Goal: Task Accomplishment & Management: Manage account settings

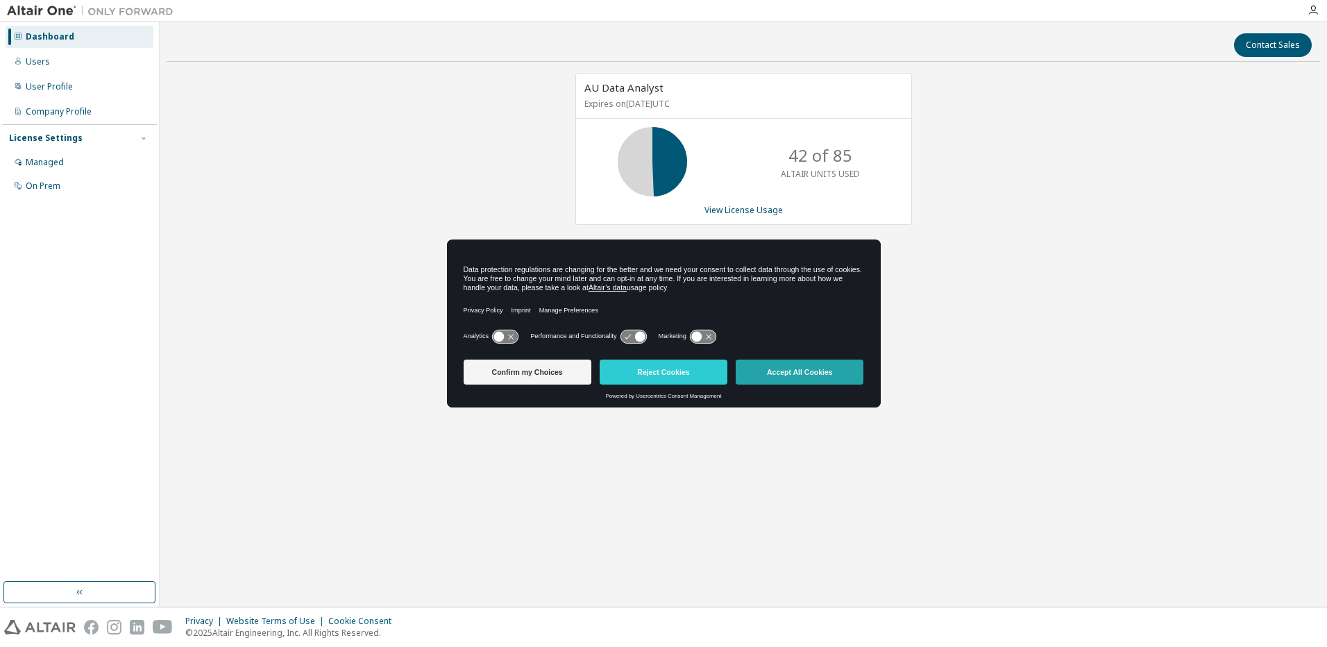
click at [794, 372] on button "Accept All Cookies" at bounding box center [800, 371] width 128 height 25
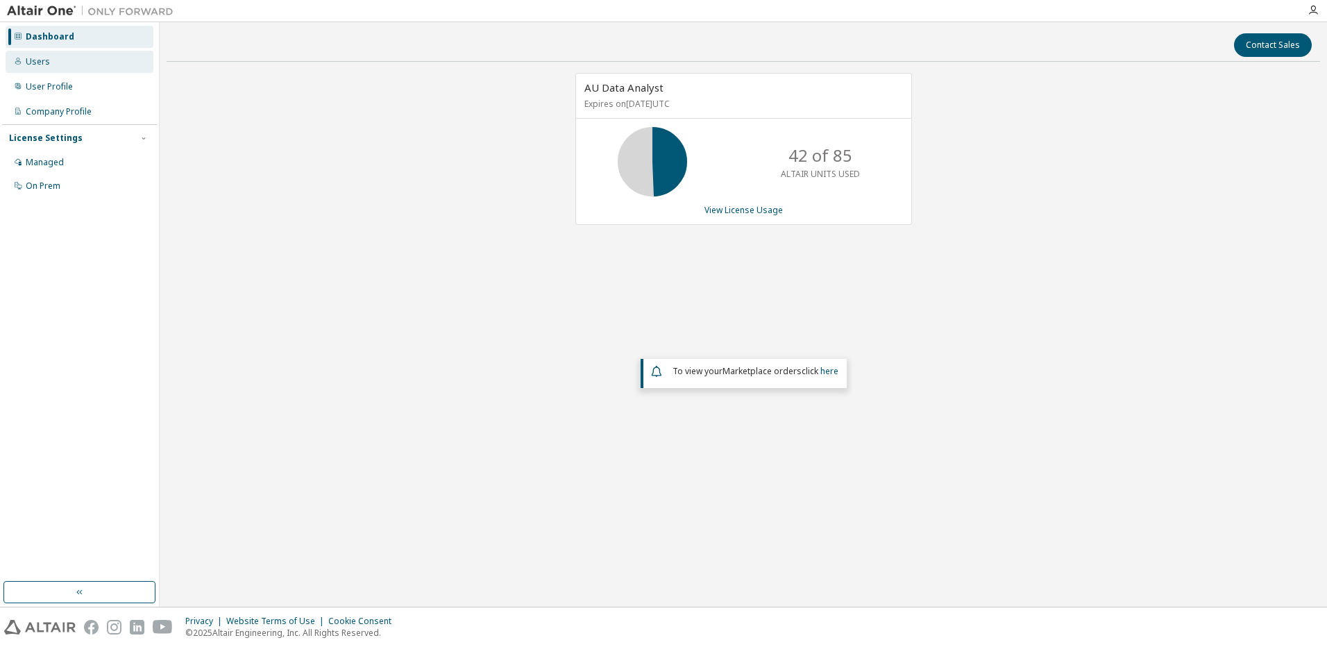
click at [51, 56] on div "Users" at bounding box center [80, 62] width 148 height 22
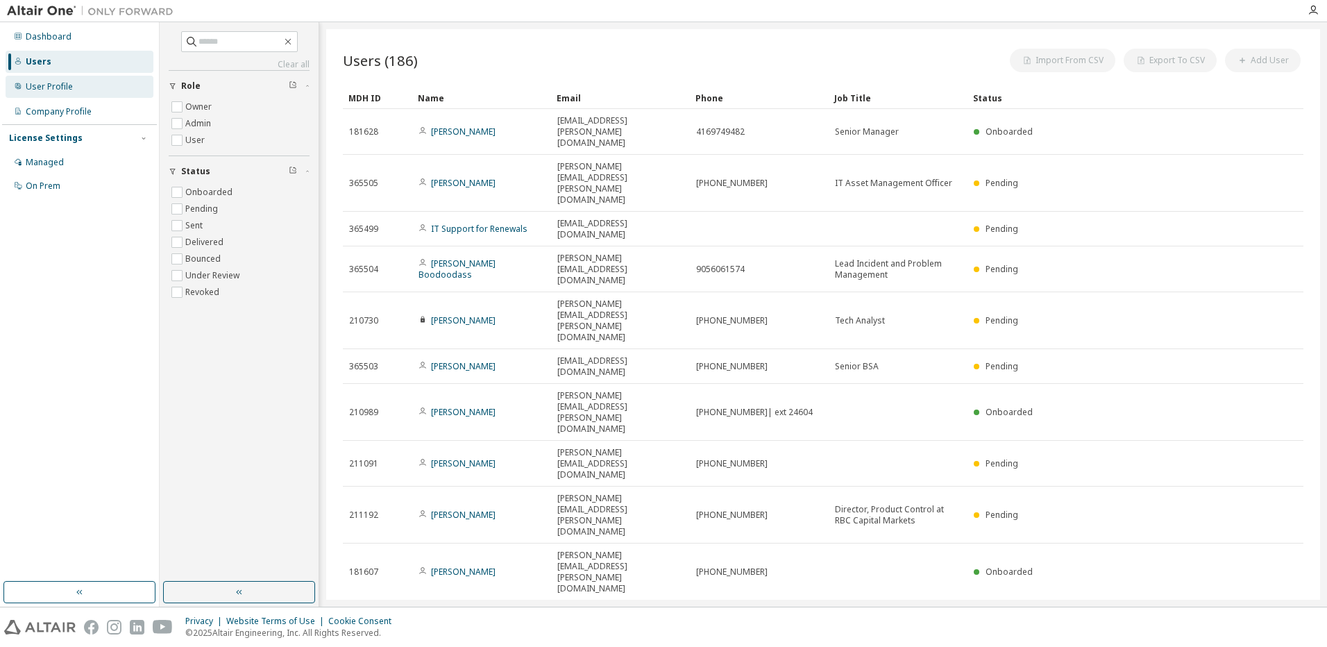
click at [81, 90] on div "User Profile" at bounding box center [80, 87] width 148 height 22
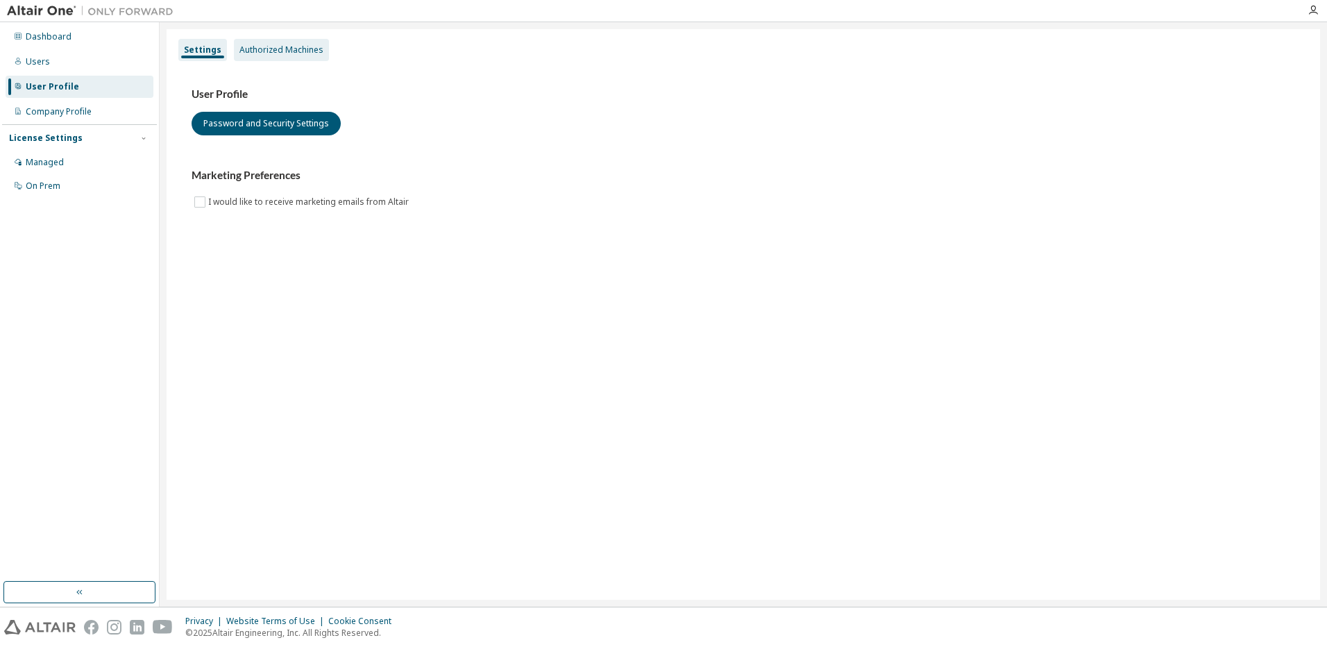
click at [265, 55] on div "Authorized Machines" at bounding box center [281, 50] width 95 height 22
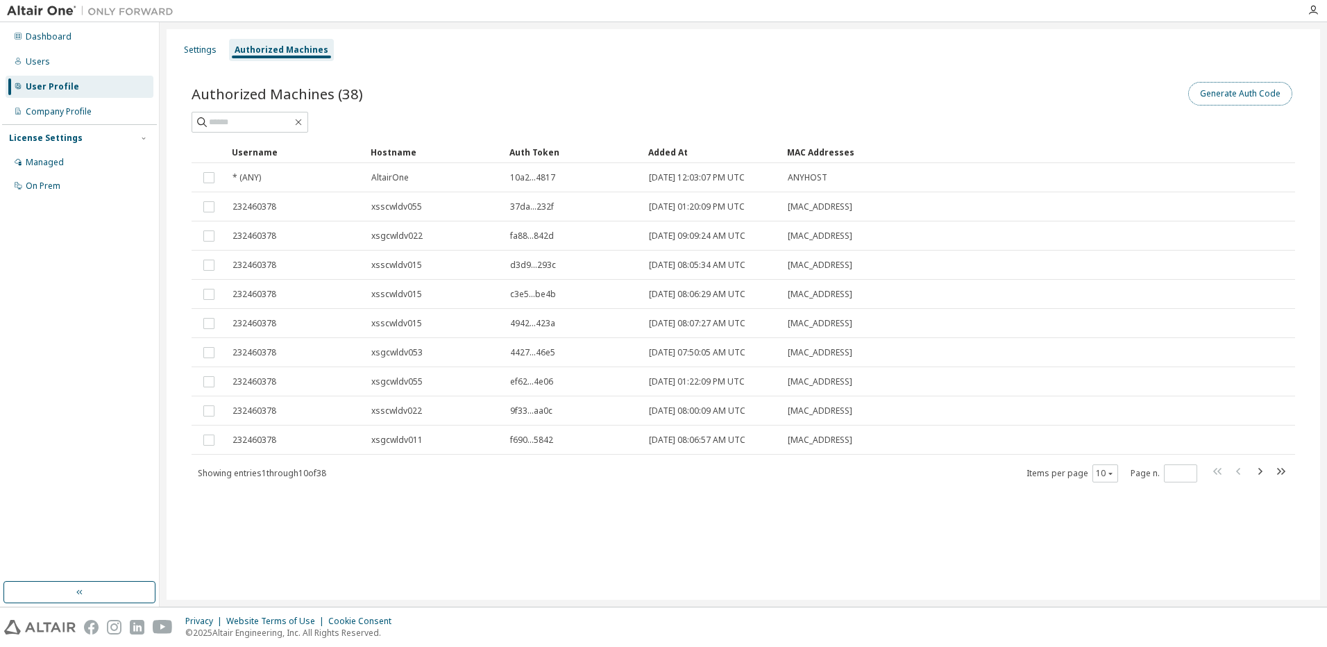
click at [1263, 94] on button "Generate Auth Code" at bounding box center [1240, 94] width 104 height 24
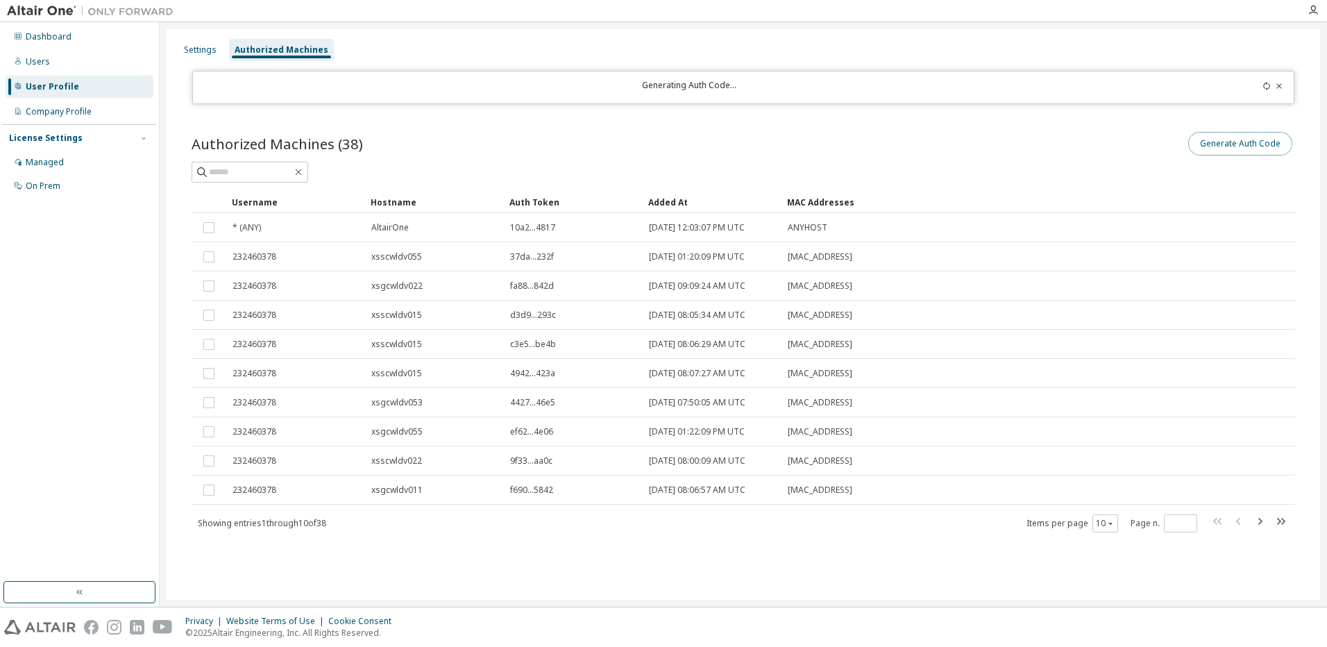
click at [1207, 144] on button "Generate Auth Code" at bounding box center [1240, 144] width 104 height 24
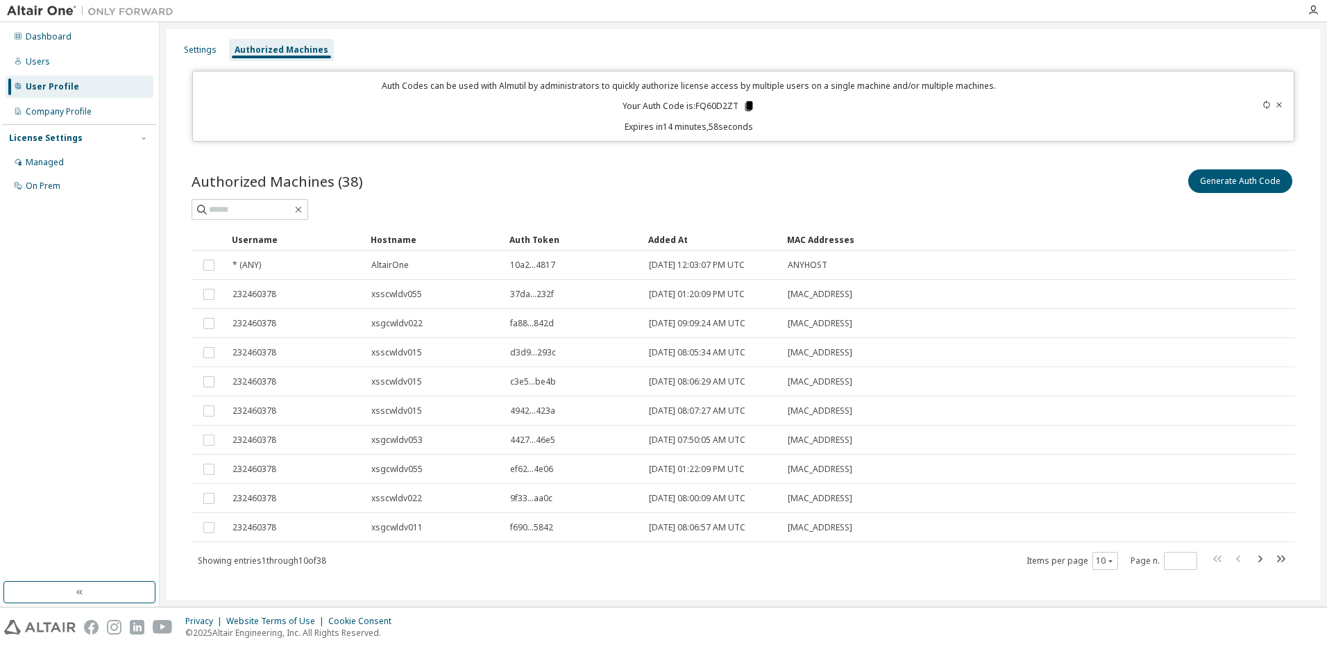
click at [745, 104] on icon at bounding box center [749, 106] width 8 height 10
